Goal: Task Accomplishment & Management: Complete application form

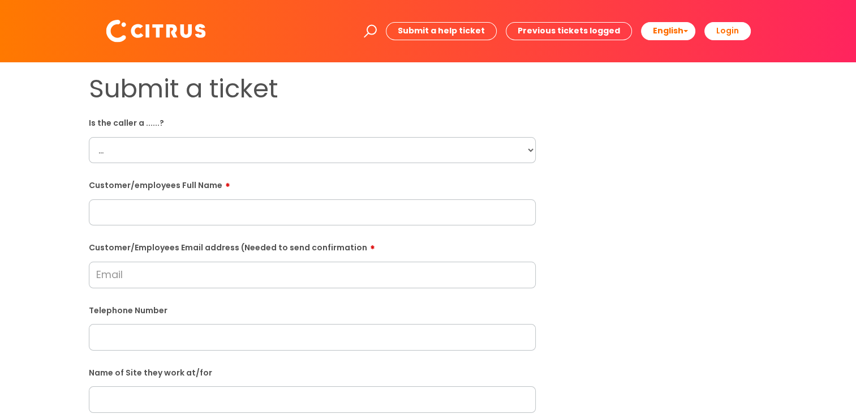
click at [311, 148] on select "... Citrus Customer Citrus Employee [DEMOGRAPHIC_DATA] Supplier" at bounding box center [312, 150] width 447 height 26
select select "Citrus Employee"
click at [89, 137] on select "... Citrus Customer Citrus Employee [DEMOGRAPHIC_DATA] Supplier" at bounding box center [312, 150] width 447 height 26
click at [301, 212] on input "text" at bounding box center [312, 212] width 447 height 26
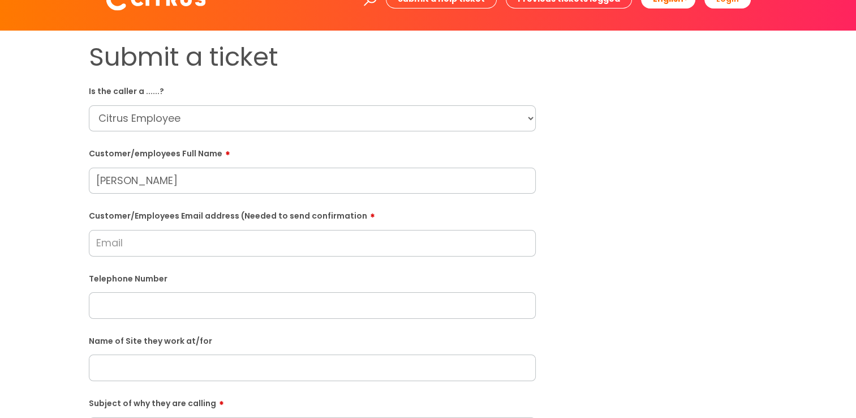
scroll to position [57, 0]
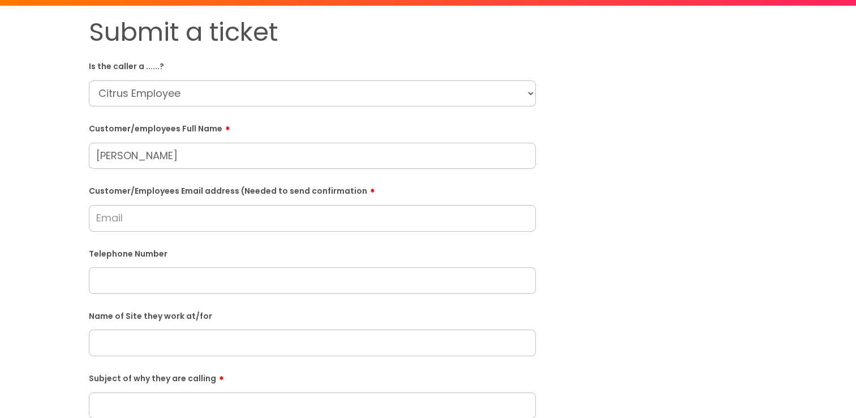
type input "[PERSON_NAME]"
click at [330, 217] on input "Customer/Employees Email address (Needed to send confirmation" at bounding box center [312, 218] width 447 height 26
click at [129, 221] on input "[EMAIL_ADDRESS][DOMAIN_NAME]" at bounding box center [312, 218] width 447 height 26
type input "[EMAIL_ADDRESS][DOMAIN_NAME]"
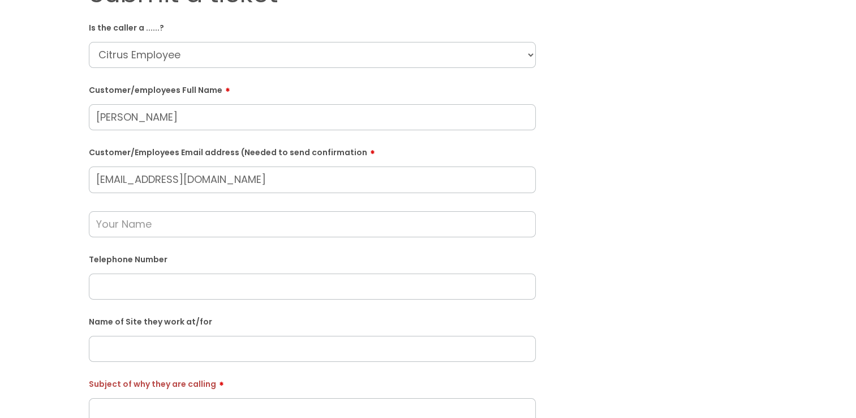
scroll to position [170, 0]
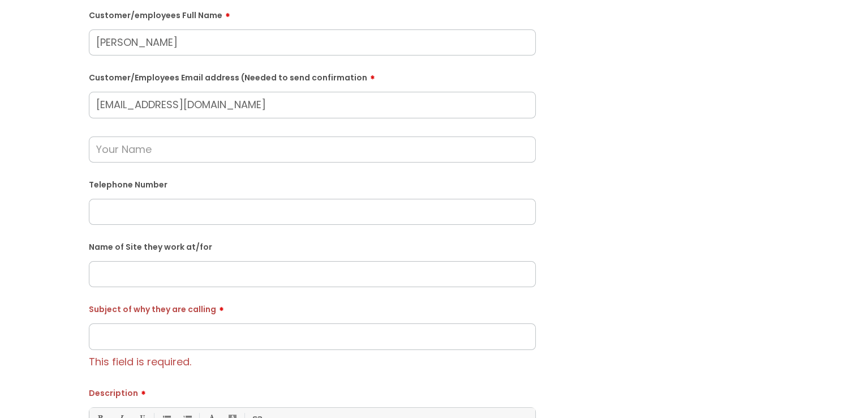
paste input "07896222848"
type input "07896222848"
click at [259, 280] on input "text" at bounding box center [312, 274] width 447 height 26
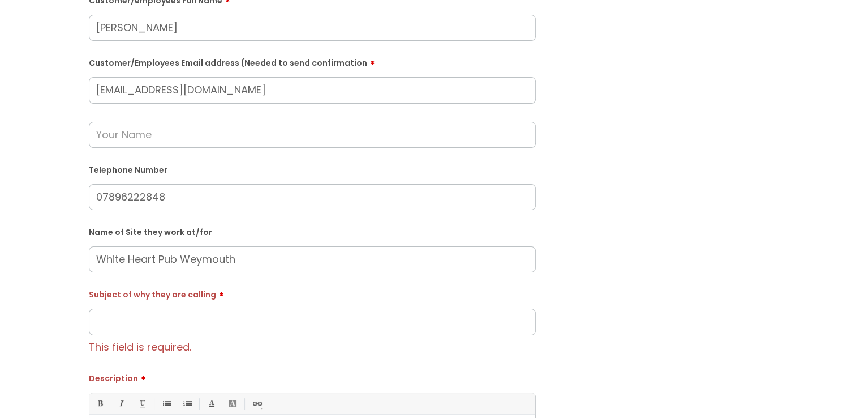
scroll to position [226, 0]
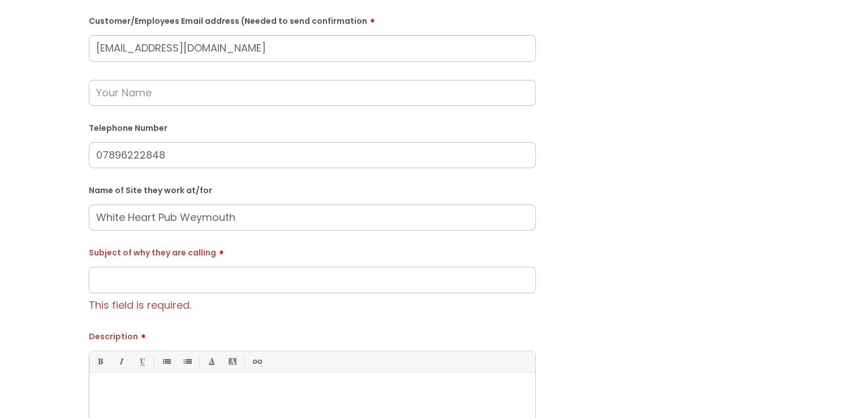
type input "White Heart Pub Weymouth"
click at [294, 282] on input "Subject of why they are calling" at bounding box center [312, 280] width 447 height 26
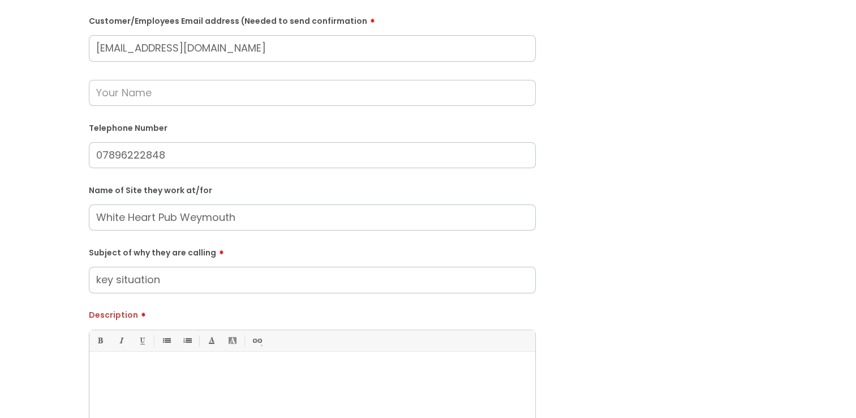
click at [92, 281] on input "key situation" at bounding box center [312, 280] width 447 height 26
drag, startPoint x: 209, startPoint y: 280, endPoint x: 267, endPoint y: 289, distance: 58.4
click at [210, 285] on input "He is needing to know key situation" at bounding box center [312, 280] width 447 height 26
drag, startPoint x: 283, startPoint y: 284, endPoint x: 227, endPoint y: 284, distance: 55.5
click at [227, 284] on input "He is needing to know key situation" at bounding box center [312, 280] width 447 height 26
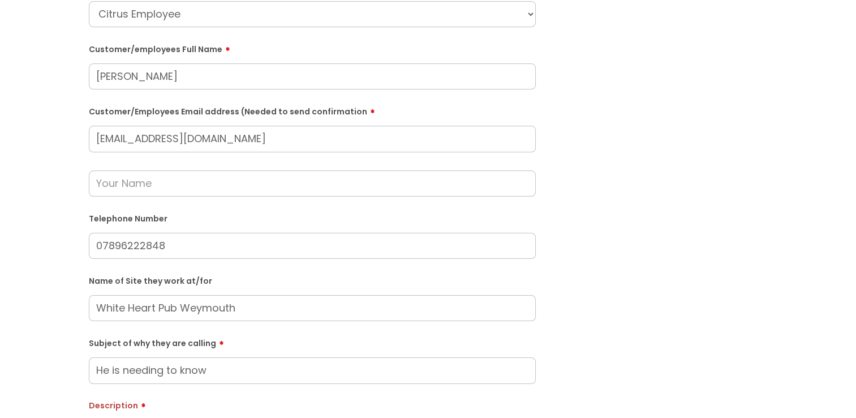
scroll to position [113, 0]
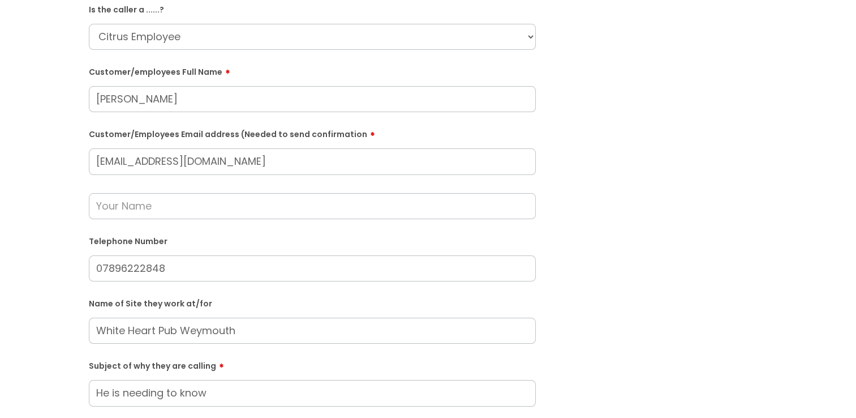
type input "He is needing to know"
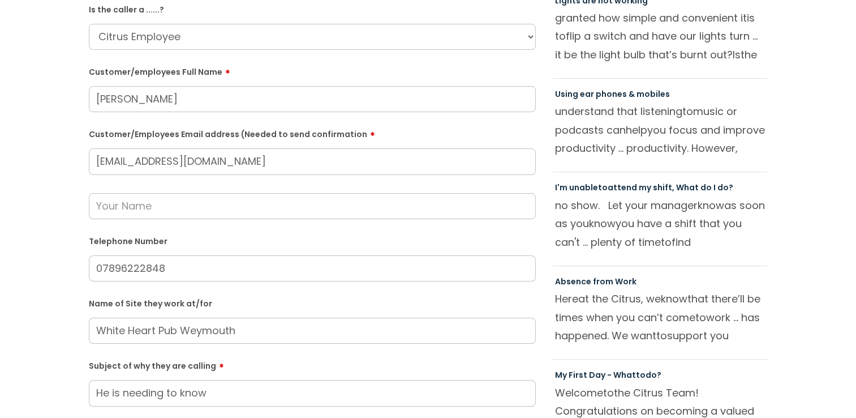
click at [242, 205] on input "text" at bounding box center [312, 206] width 447 height 26
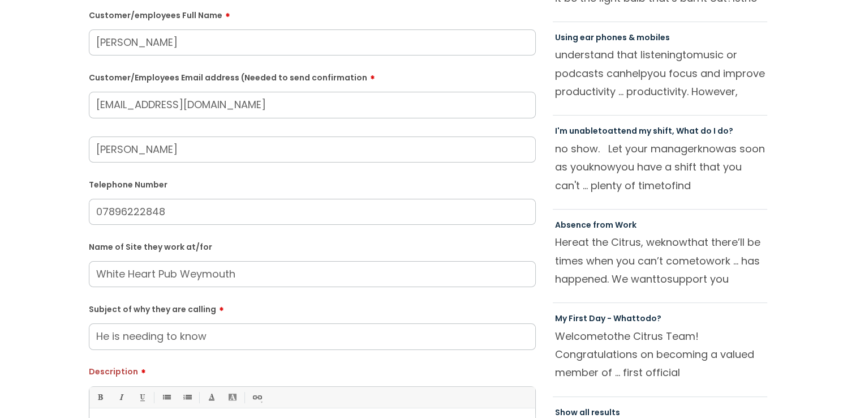
type input "[PERSON_NAME]"
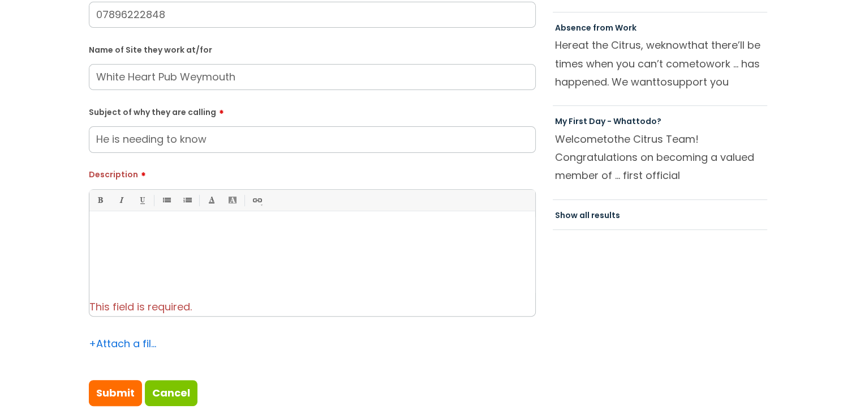
scroll to position [396, 0]
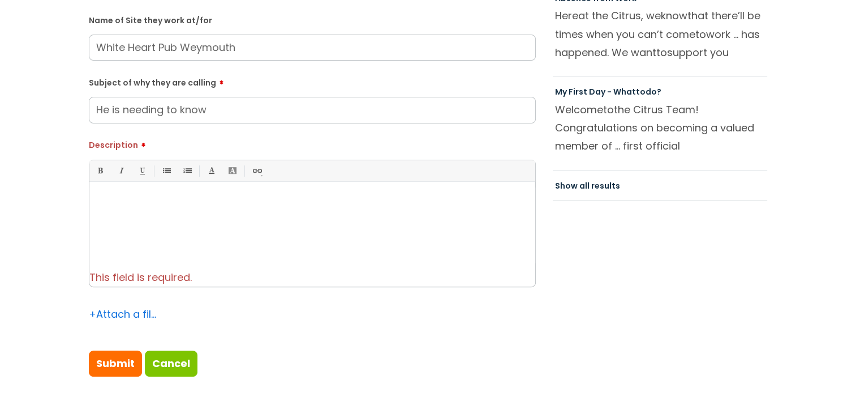
drag, startPoint x: 229, startPoint y: 116, endPoint x: 182, endPoint y: 117, distance: 46.4
click at [181, 117] on input "He is needing to know" at bounding box center [312, 110] width 447 height 26
click at [340, 109] on input "He is needing to discuss the key situation. He advised he had to drop the key o…" at bounding box center [312, 110] width 447 height 26
click at [433, 106] on input "He is needing to discuss the key situation. He advised he had to drop the keys …" at bounding box center [312, 110] width 447 height 26
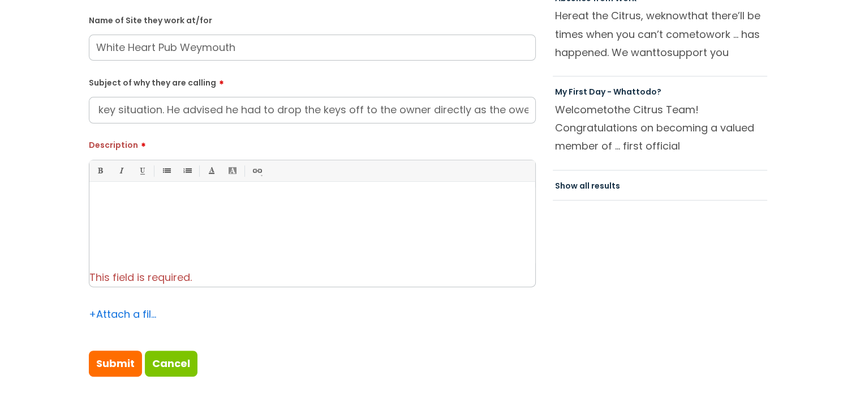
click at [473, 110] on input "He is needing to discuss the key situation. He advised he had to drop the keys …" at bounding box center [312, 110] width 447 height 26
drag, startPoint x: 320, startPoint y: 107, endPoint x: -2, endPoint y: 71, distance: 324.5
click at [306, 93] on div "Subject of why they are calling He is needing to discuss the key situation. He …" at bounding box center [312, 98] width 447 height 50
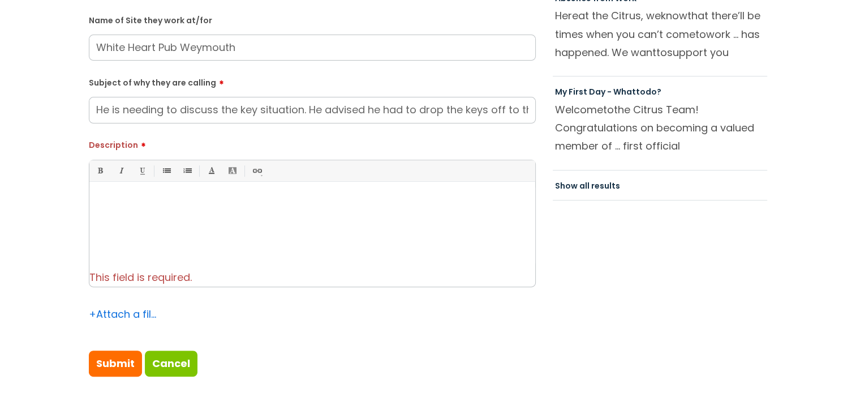
click at [113, 107] on input "He is needing to discuss the key situation. He advised he had to drop the keys …" at bounding box center [312, 110] width 447 height 26
drag, startPoint x: 461, startPoint y: 112, endPoint x: 530, endPoint y: 116, distance: 69.7
click at [530, 116] on input "He advised he had a trial run the other day and is needing to discuss the key s…" at bounding box center [312, 110] width 447 height 26
click at [337, 115] on input "He advised he had a trial run the other day and is needing to discuss the key s…" at bounding box center [312, 110] width 447 height 26
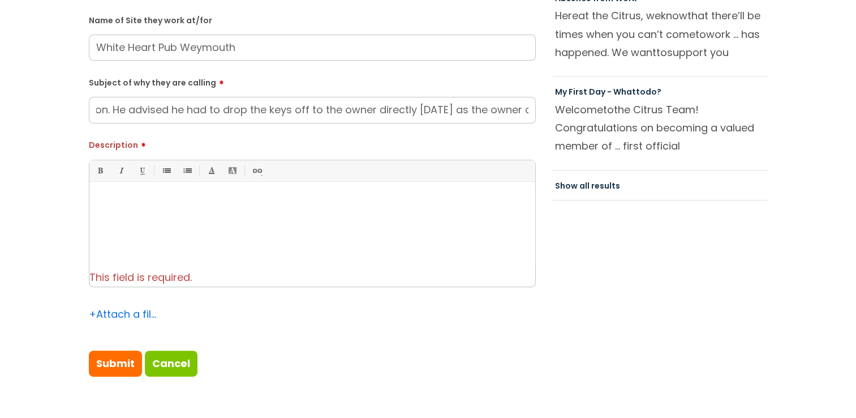
scroll to position [0, 616]
drag, startPoint x: 366, startPoint y: 112, endPoint x: 539, endPoint y: 112, distance: 173.2
click at [539, 112] on div "Submit a ticket Is the caller a ......? ... Citrus Customer Citrus Employee [DE…" at bounding box center [312, 35] width 464 height 717
type input "He advised he had a trial run the other day and is needing to discuss the key s…"
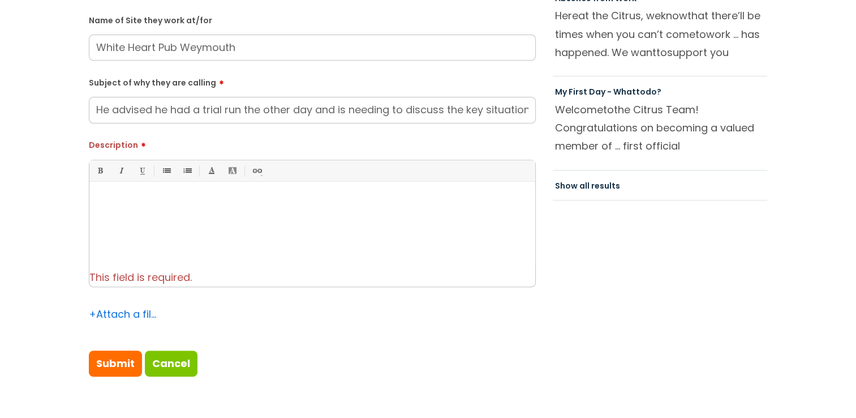
click at [419, 134] on form "Is the caller a ......? ... Citrus Customer Citrus Employee [DEMOGRAPHIC_DATA] …" at bounding box center [312, 46] width 447 height 659
drag, startPoint x: 457, startPoint y: 113, endPoint x: 581, endPoint y: 113, distance: 123.9
click at [581, 113] on div "Submit a ticket Is the caller a ......? ... Citrus Customer Citrus Employee [DE…" at bounding box center [428, 35] width 696 height 717
click at [508, 133] on form "Is the caller a ......? ... Citrus Customer Citrus Employee [DEMOGRAPHIC_DATA] …" at bounding box center [312, 46] width 447 height 659
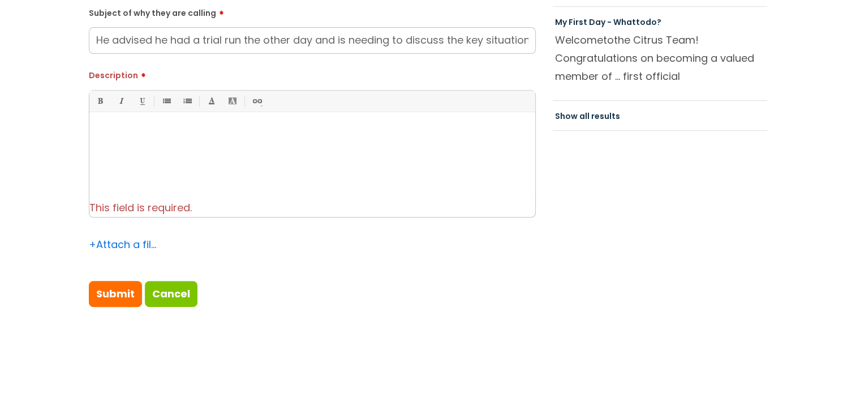
scroll to position [396, 0]
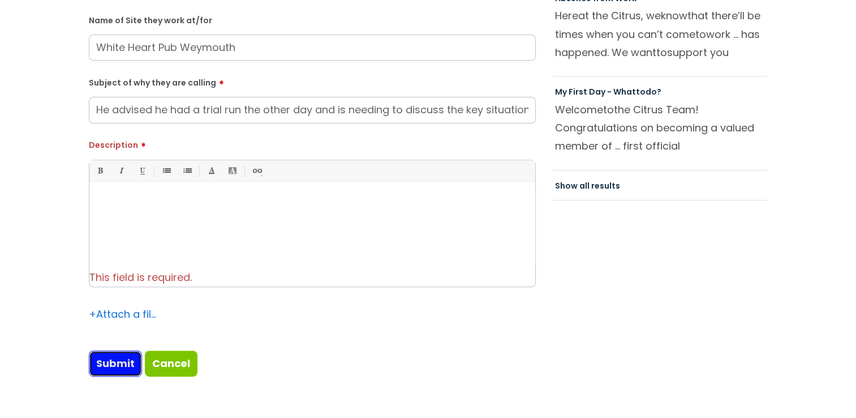
click at [118, 360] on input "Submit" at bounding box center [115, 363] width 53 height 26
click at [173, 234] on div at bounding box center [312, 226] width 446 height 78
click at [121, 334] on form "Is the caller a ......? ... Citrus Customer Citrus Employee [DEMOGRAPHIC_DATA] …" at bounding box center [312, 46] width 447 height 659
click at [157, 205] on p at bounding box center [312, 201] width 429 height 10
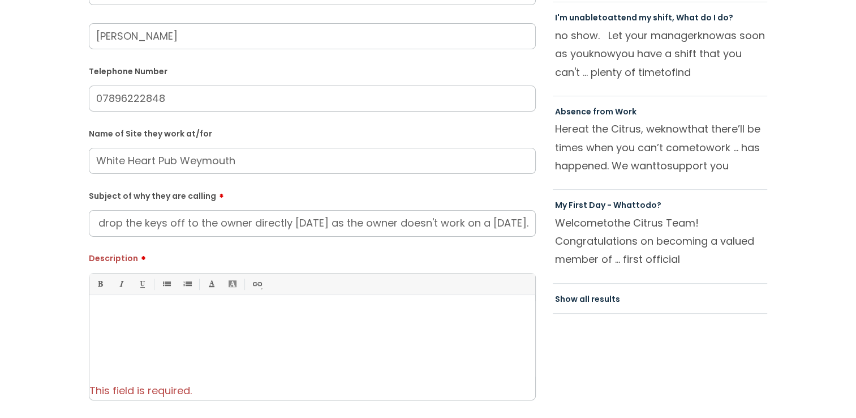
scroll to position [0, 616]
drag, startPoint x: 93, startPoint y: 225, endPoint x: 615, endPoint y: 216, distance: 521.3
click at [615, 216] on div "Submit a ticket Is the caller a ......? ... Citrus Customer Citrus Employee [DE…" at bounding box center [428, 149] width 696 height 717
paste div
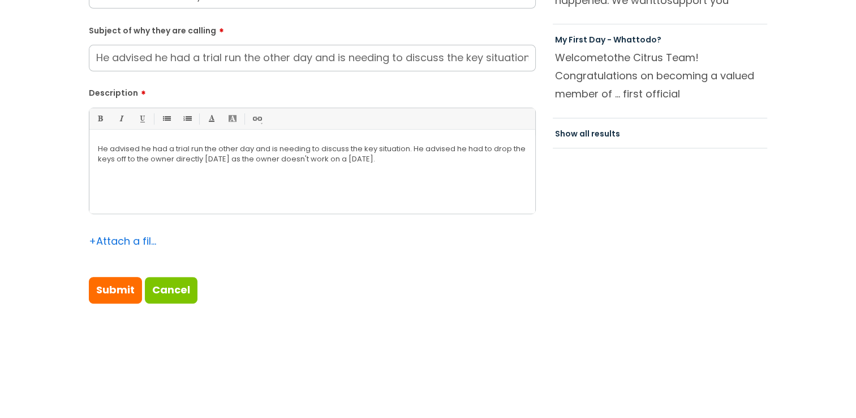
scroll to position [453, 0]
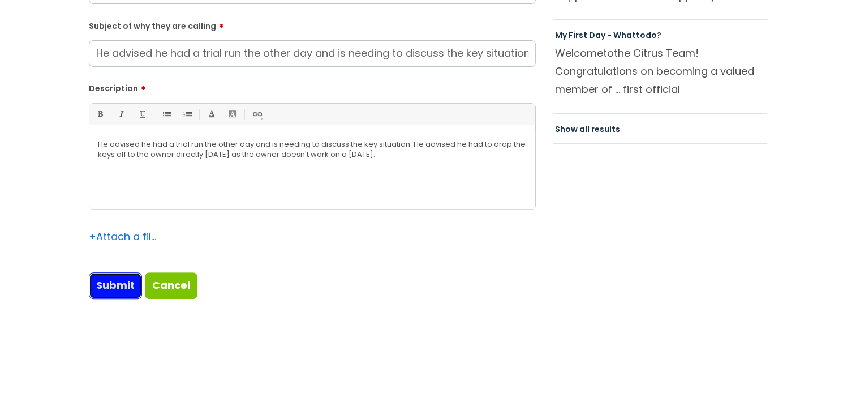
click at [110, 281] on input "Submit" at bounding box center [115, 285] width 53 height 26
type input "Please Wait..."
